Goal: Check status: Check status

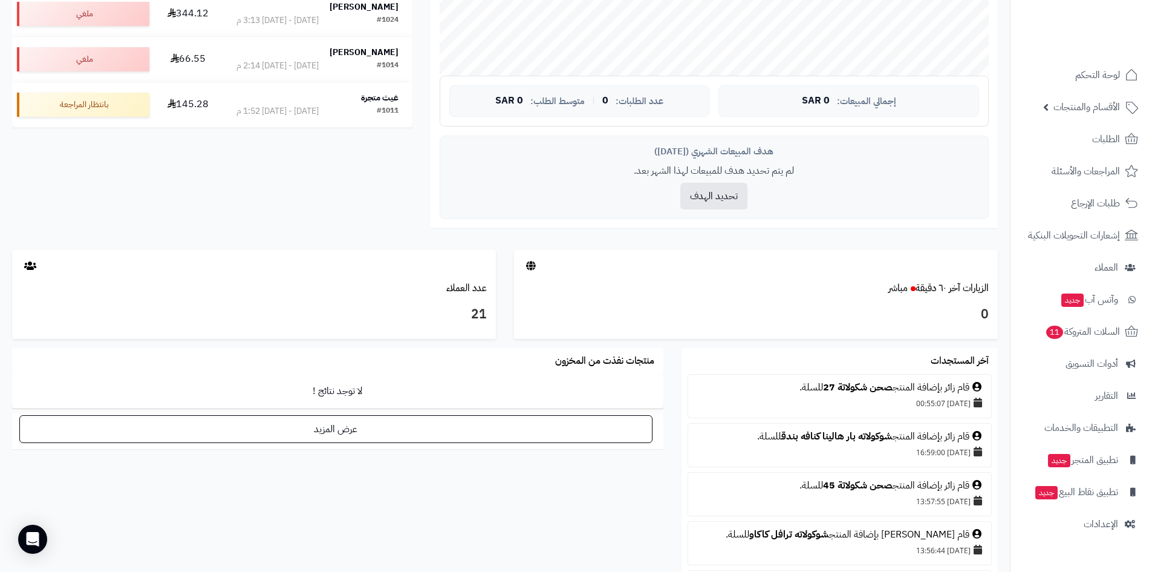
scroll to position [484, 0]
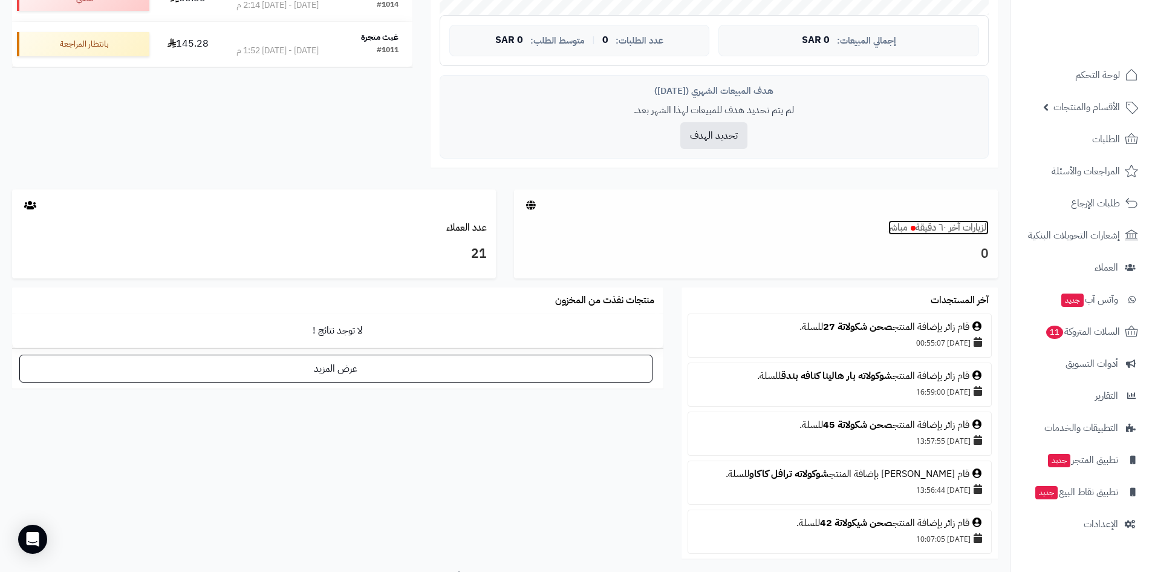
click at [922, 232] on link "الزيارات آخر ٦٠ دقيقة مباشر" at bounding box center [938, 227] width 100 height 15
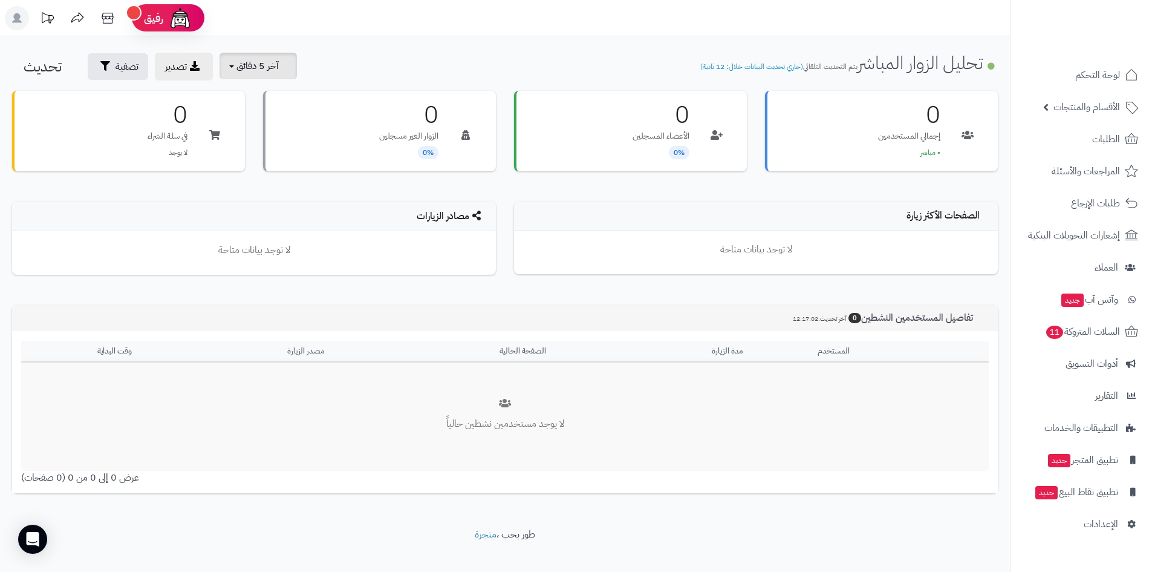
click at [272, 73] on button "آخر 5 دقائق" at bounding box center [258, 66] width 77 height 27
click at [301, 117] on link "آخر 15 دقيقة" at bounding box center [266, 120] width 97 height 24
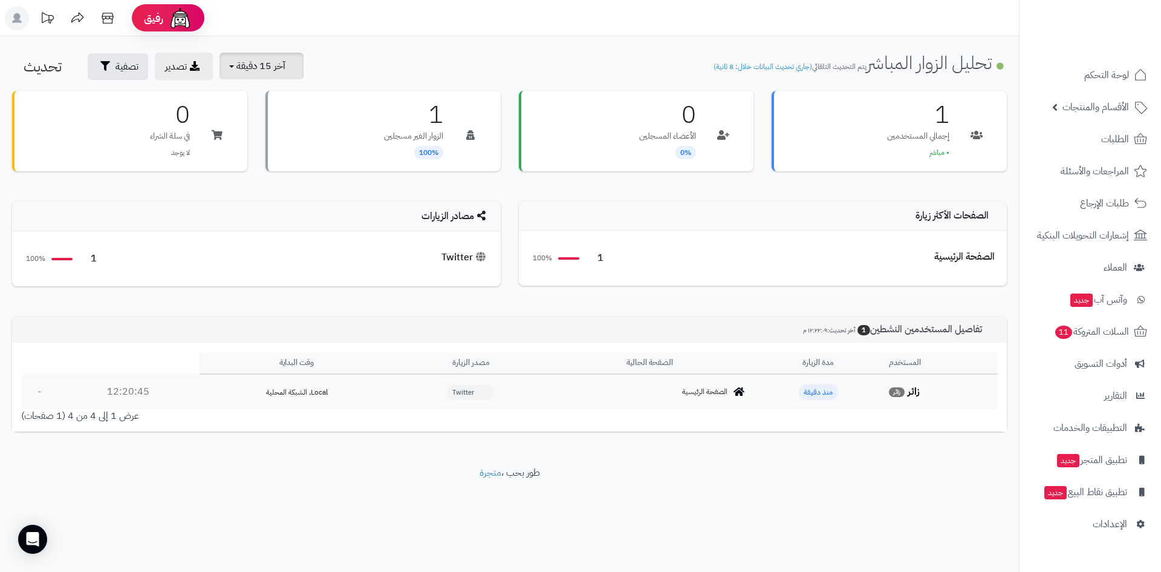
click at [253, 69] on span "آخر 15 دقيقة" at bounding box center [260, 66] width 49 height 15
click at [284, 137] on link "آخر 30 دقيقة" at bounding box center [266, 143] width 97 height 24
